Goal: Find specific page/section: Find specific page/section

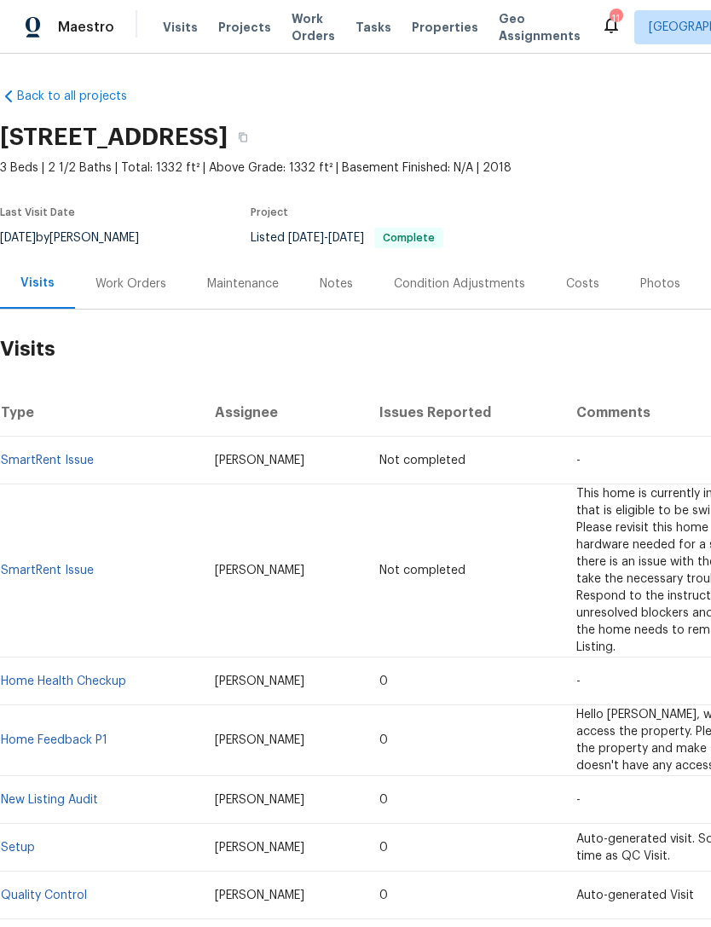
scroll to position [9, 0]
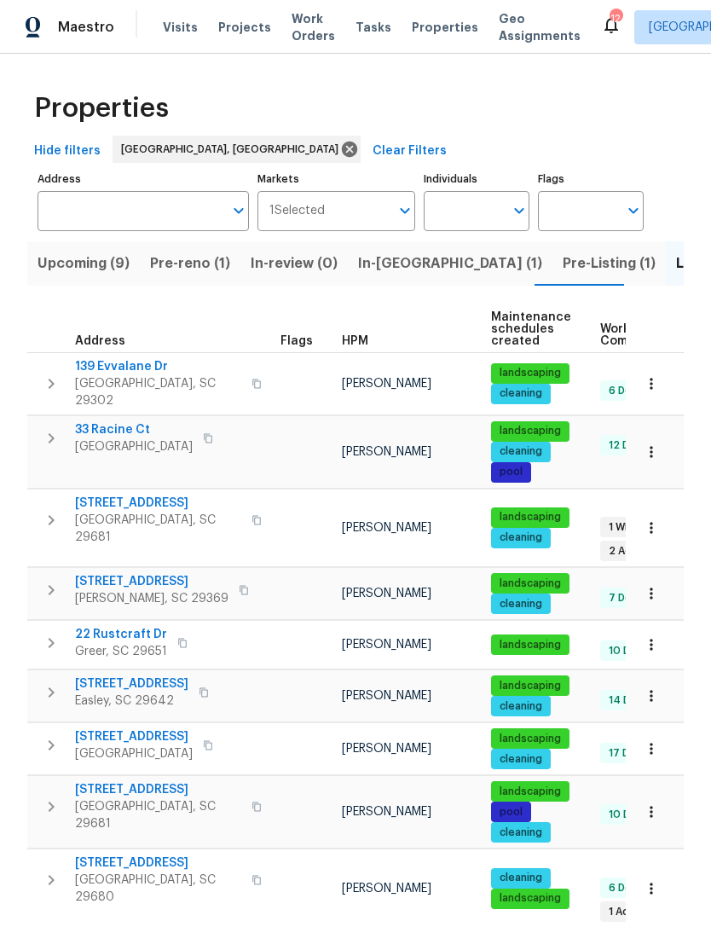
click at [187, 275] on span "Pre-reno (1)" at bounding box center [190, 264] width 80 height 24
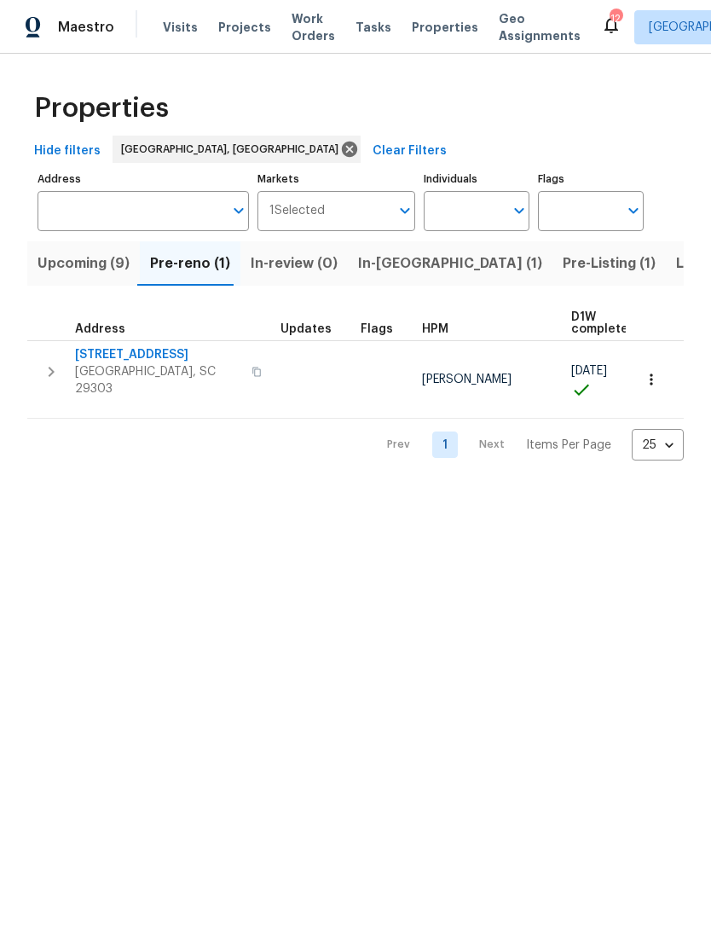
click at [121, 356] on span "44 Willowood Dr" at bounding box center [158, 354] width 166 height 17
